Goal: Check status: Check status

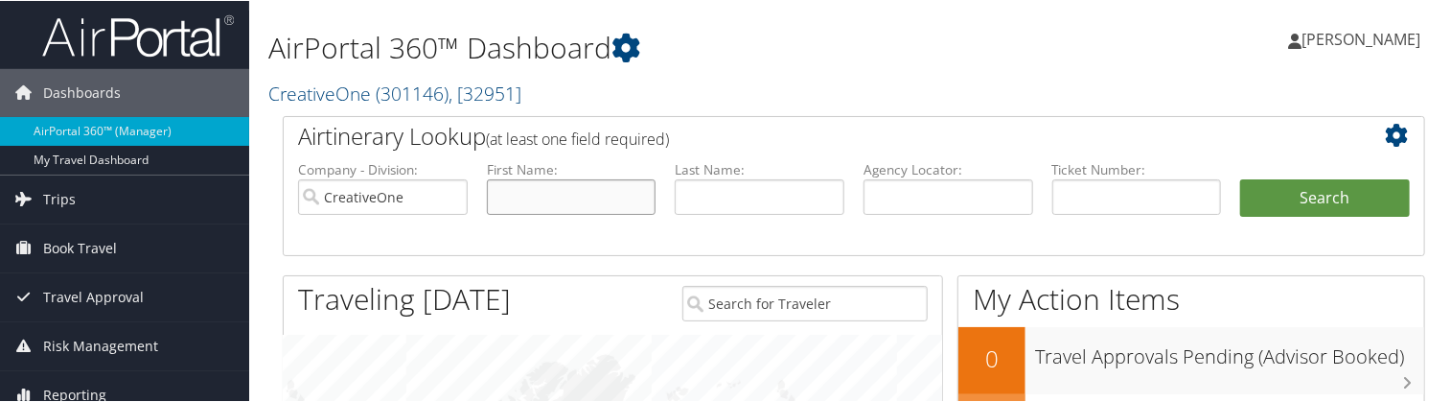
click at [525, 187] on input "text" at bounding box center [572, 195] width 170 height 35
type input "sharon"
type input "rob"
click at [1241, 178] on button "Search" at bounding box center [1326, 197] width 170 height 38
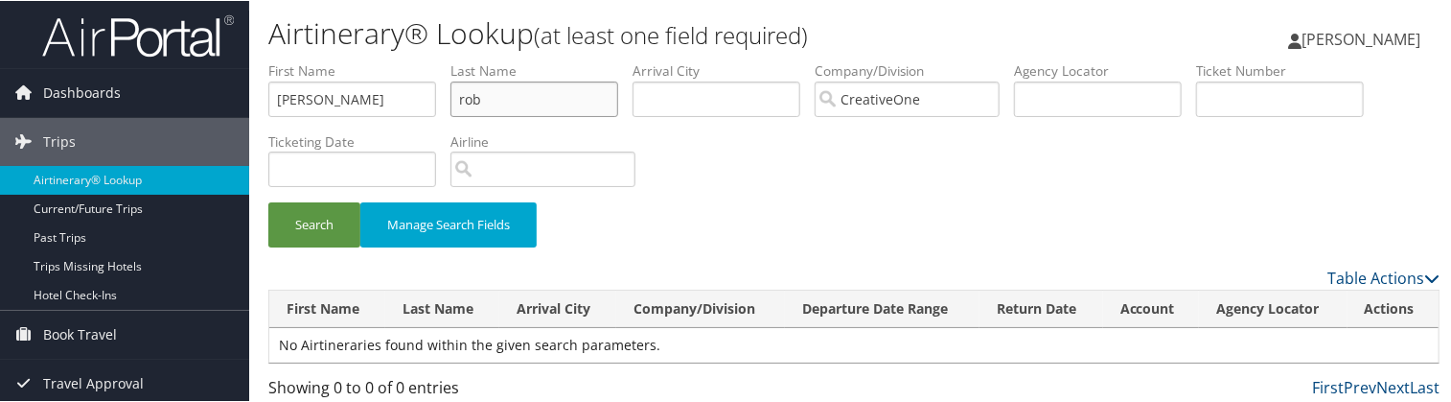
drag, startPoint x: 502, startPoint y: 95, endPoint x: 327, endPoint y: 102, distance: 175.6
click at [466, 95] on input "rob" at bounding box center [535, 98] width 168 height 35
drag, startPoint x: 336, startPoint y: 102, endPoint x: 283, endPoint y: 91, distance: 53.8
click at [283, 91] on input "sharon" at bounding box center [352, 98] width 168 height 35
type input "s"
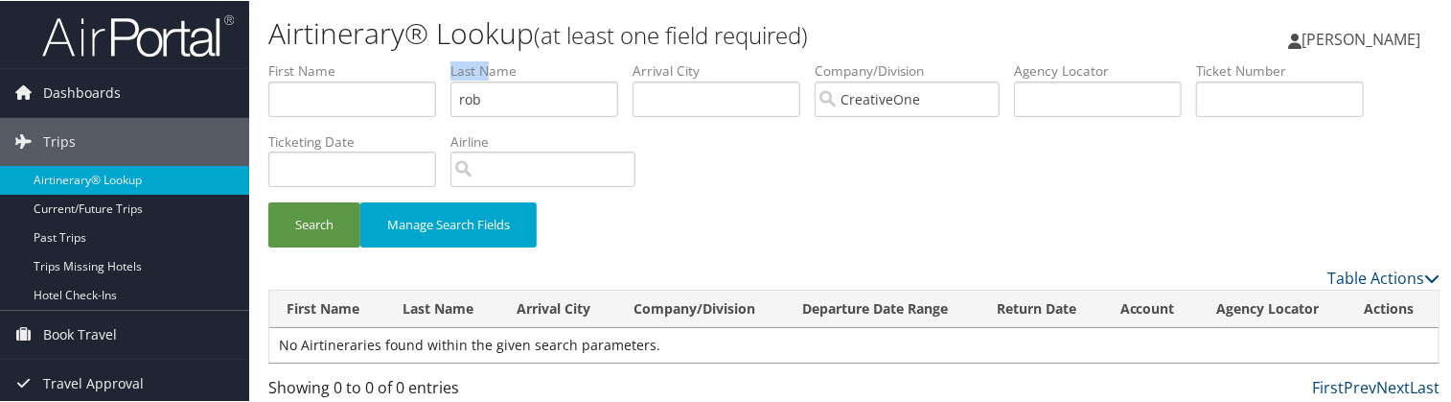
click at [496, 85] on li "Last Name rob" at bounding box center [542, 95] width 182 height 70
click at [508, 106] on input "rob" at bounding box center [535, 98] width 168 height 35
click at [268, 201] on button "Search" at bounding box center [314, 223] width 92 height 45
drag, startPoint x: 510, startPoint y: 96, endPoint x: 470, endPoint y: 91, distance: 40.5
click at [470, 91] on input "rob" at bounding box center [535, 98] width 168 height 35
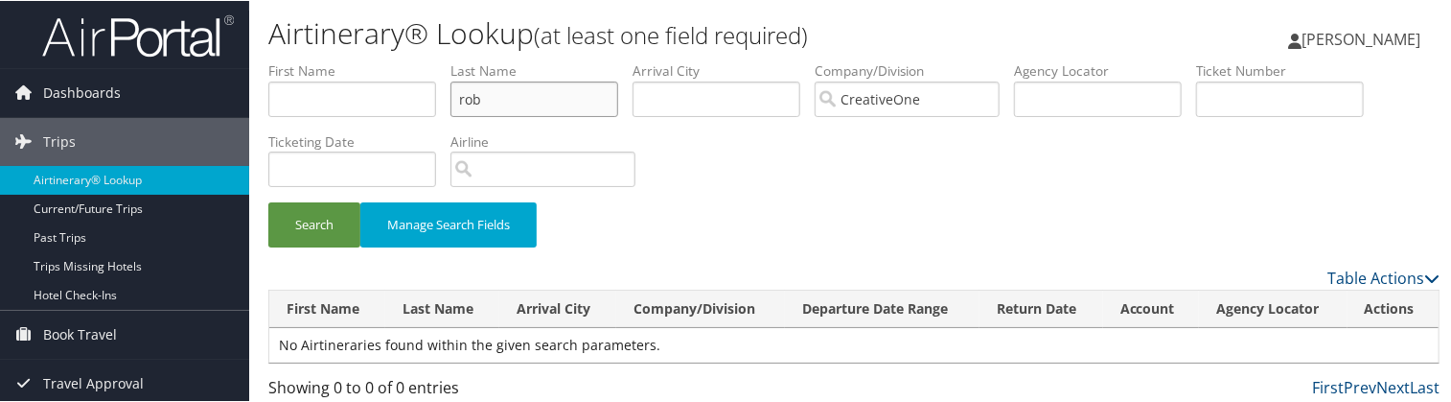
type input "r"
type input "roberson"
click at [268, 201] on button "Search" at bounding box center [314, 223] width 92 height 45
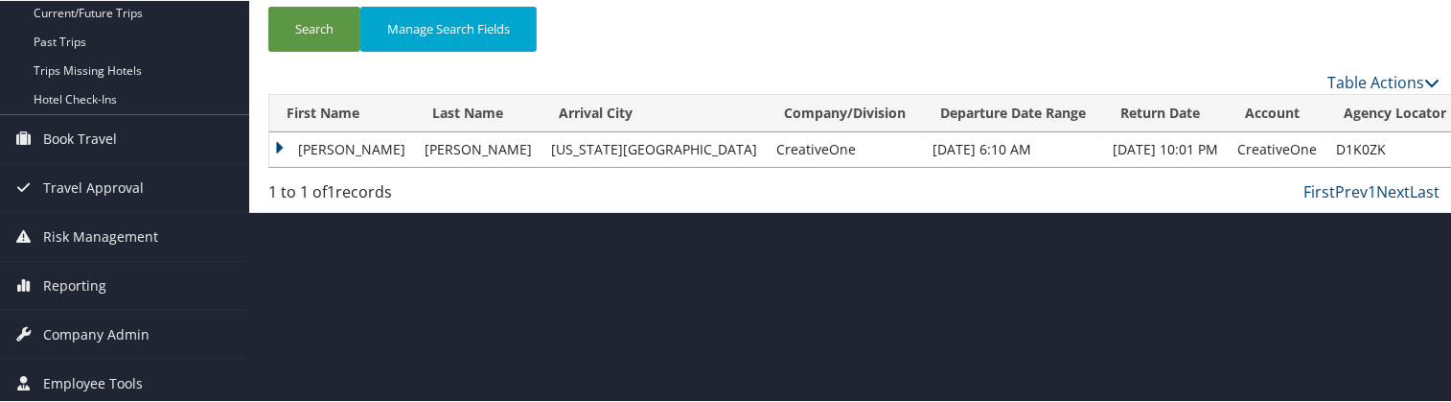
scroll to position [199, 0]
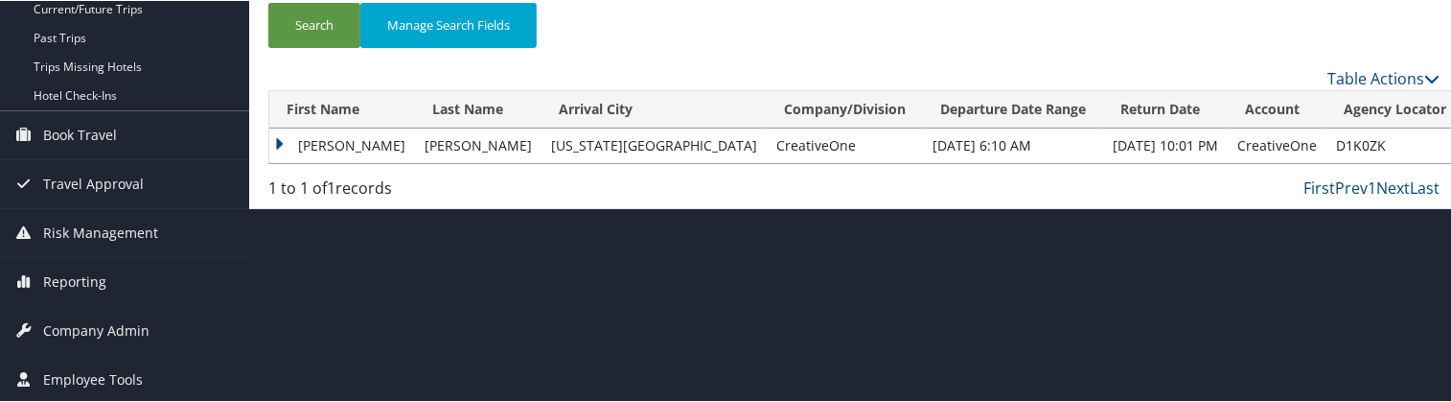
click at [1103, 145] on td "Oct 3, 2025 10:01 PM" at bounding box center [1165, 145] width 125 height 35
click at [276, 138] on td "SHARON PORTER" at bounding box center [342, 145] width 146 height 35
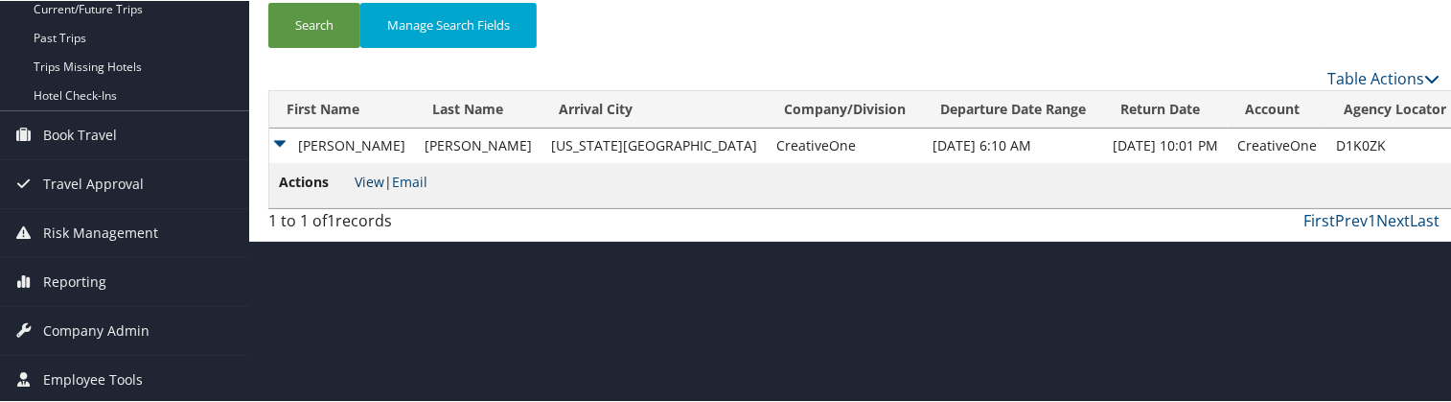
click at [375, 179] on link "View" at bounding box center [370, 181] width 30 height 18
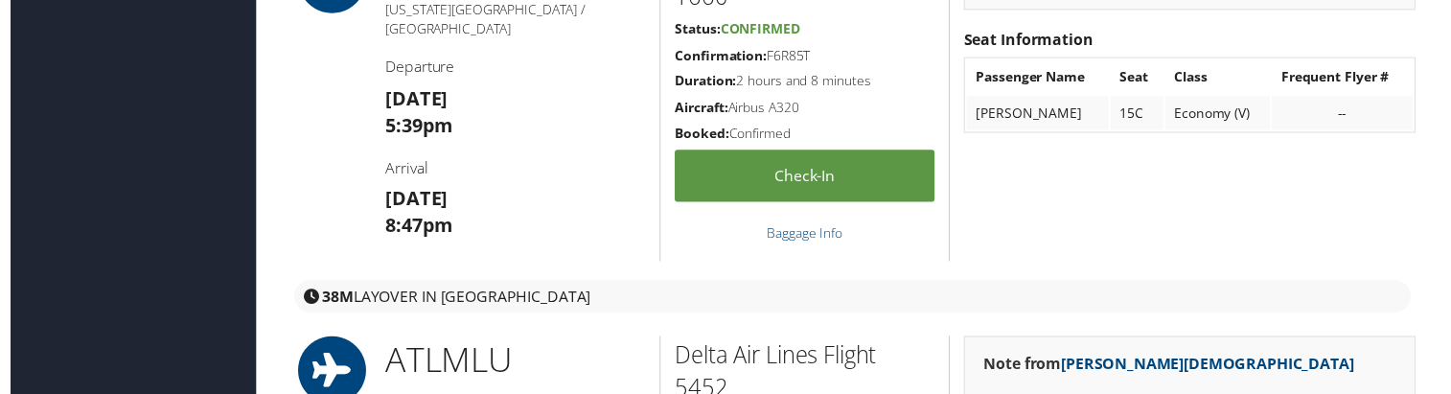
scroll to position [1822, 0]
